Goal: Transaction & Acquisition: Purchase product/service

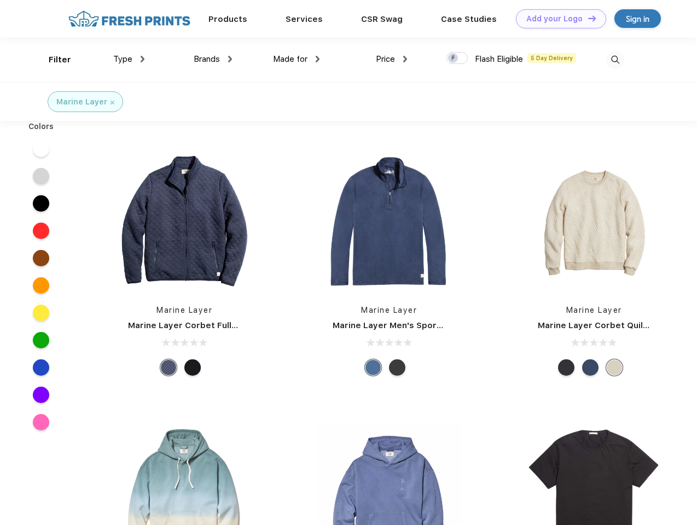
scroll to position [1, 0]
click at [557, 19] on link "Add your Logo Design Tool" at bounding box center [561, 18] width 90 height 19
click at [0, 0] on div "Design Tool" at bounding box center [0, 0] width 0 height 0
click at [587, 18] on link "Add your Logo Design Tool" at bounding box center [561, 18] width 90 height 19
click at [53, 60] on div "Filter" at bounding box center [60, 60] width 22 height 13
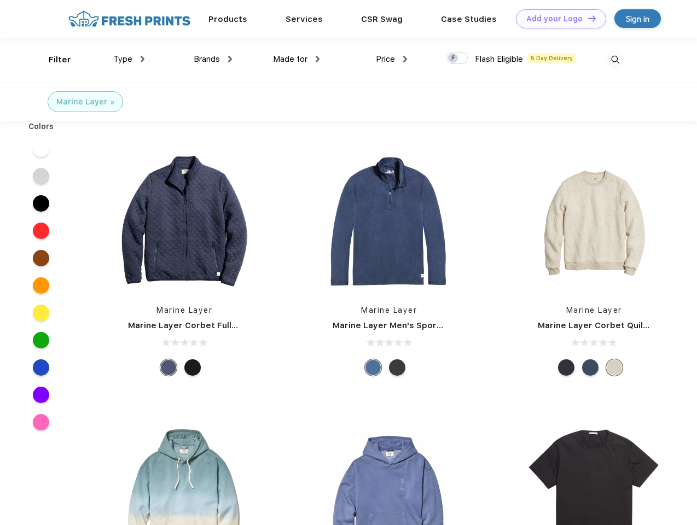
click at [129, 59] on span "Type" at bounding box center [122, 59] width 19 height 10
click at [213, 59] on span "Brands" at bounding box center [207, 59] width 26 height 10
click at [297, 59] on span "Made for" at bounding box center [290, 59] width 34 height 10
click at [392, 59] on span "Price" at bounding box center [385, 59] width 19 height 10
click at [458, 59] on div at bounding box center [457, 58] width 21 height 12
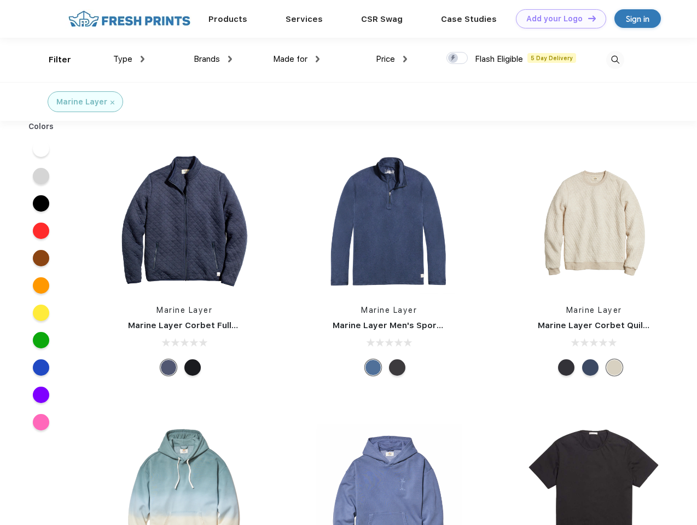
click at [454, 59] on input "checkbox" at bounding box center [450, 54] width 7 height 7
click at [615, 60] on img at bounding box center [615, 60] width 18 height 18
